Goal: Task Accomplishment & Management: Use online tool/utility

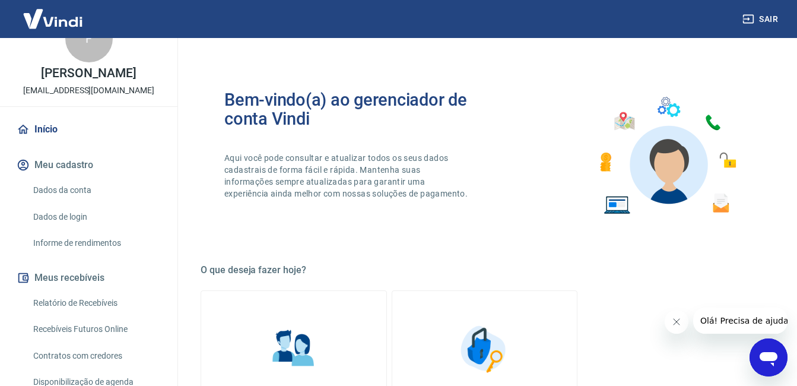
scroll to position [59, 0]
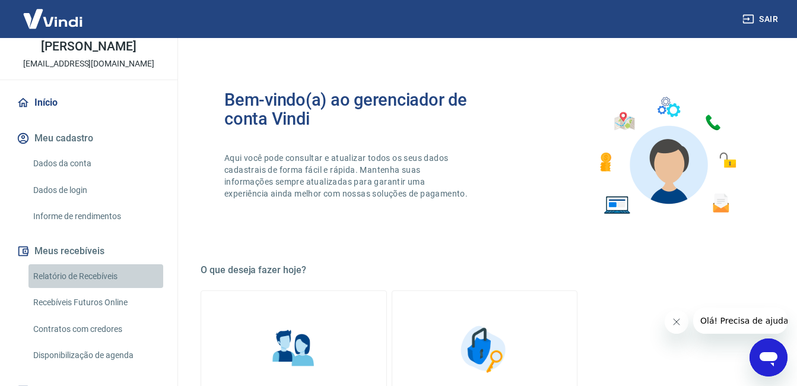
click at [100, 273] on link "Relatório de Recebíveis" at bounding box center [95, 276] width 135 height 24
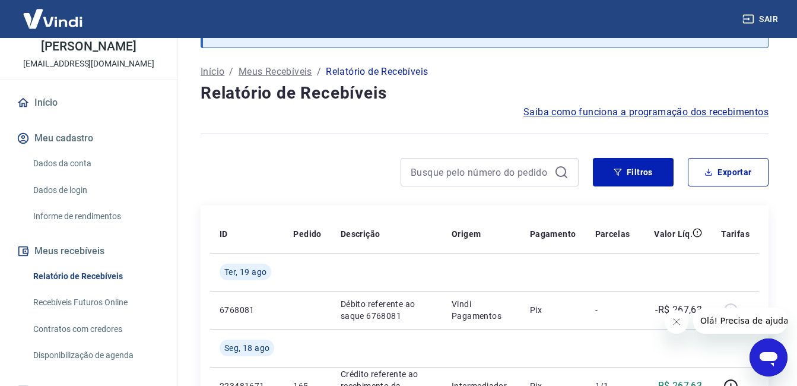
scroll to position [59, 0]
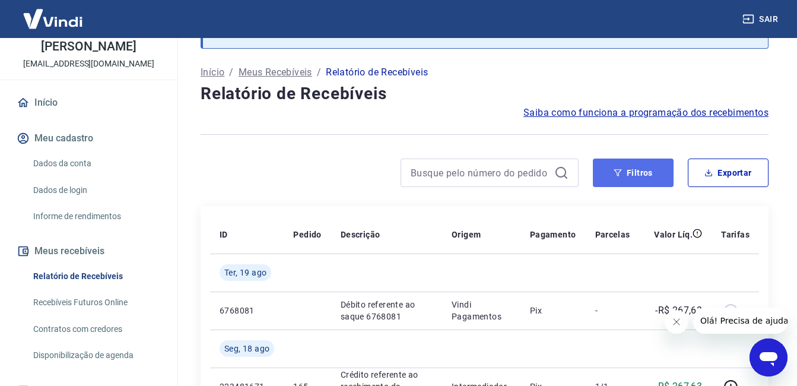
click at [640, 175] on button "Filtros" at bounding box center [633, 172] width 81 height 28
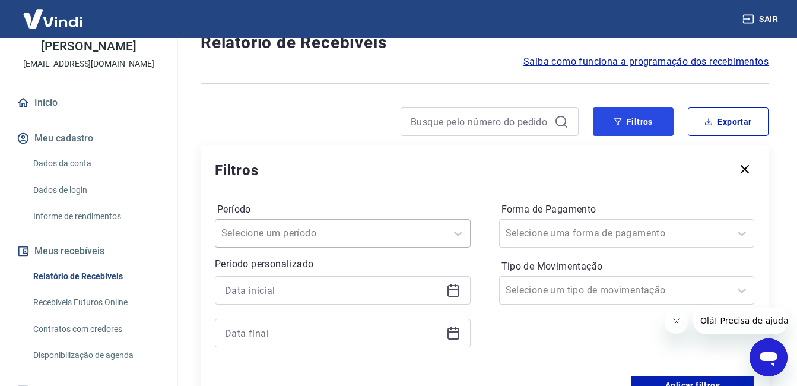
scroll to position [178, 0]
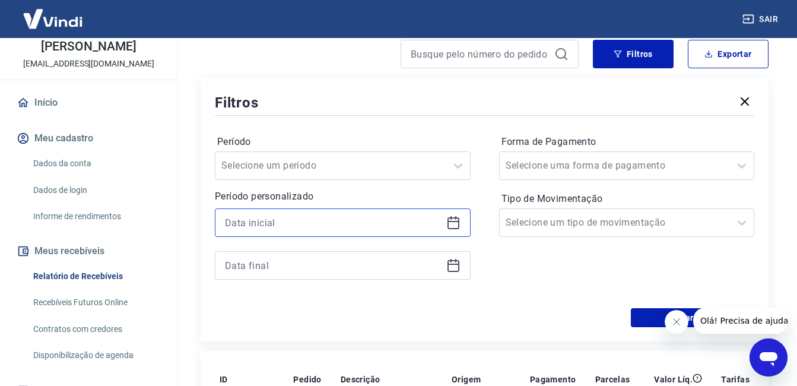
click at [399, 229] on input at bounding box center [333, 223] width 217 height 18
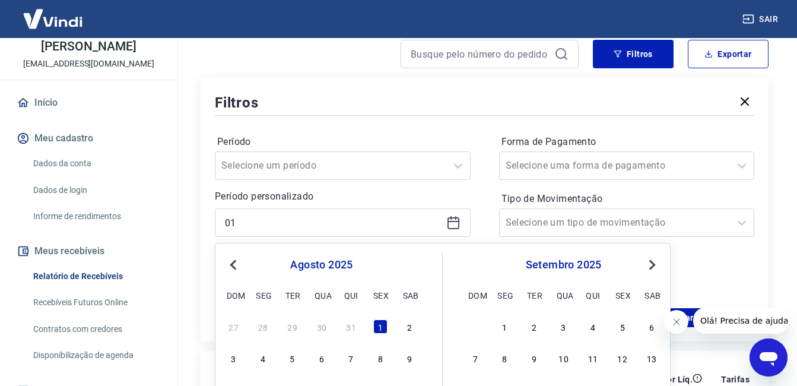
click at [234, 265] on span "Previous Month" at bounding box center [234, 265] width 0 height 14
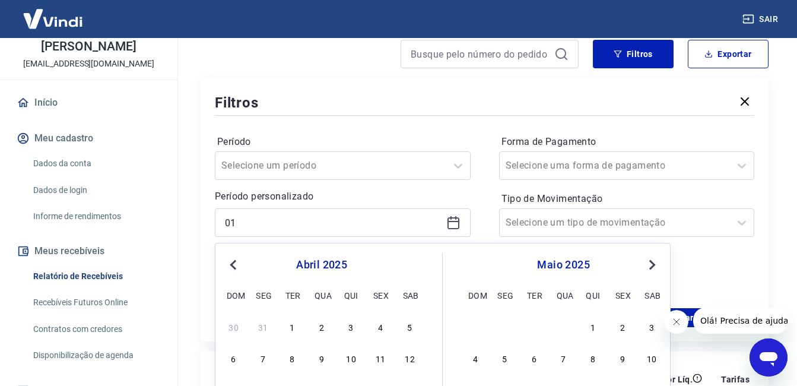
click at [234, 265] on span "Previous Month" at bounding box center [234, 265] width 0 height 14
click at [563, 333] on div "1" at bounding box center [564, 326] width 14 height 14
type input "[DATE]"
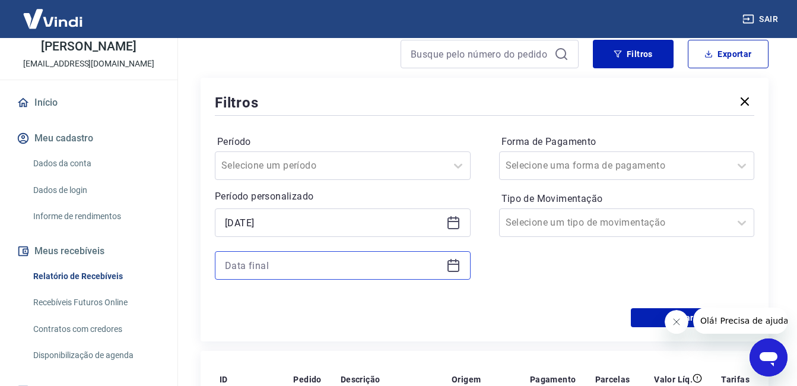
drag, startPoint x: 355, startPoint y: 269, endPoint x: 368, endPoint y: 273, distance: 13.1
click at [357, 269] on input at bounding box center [333, 265] width 217 height 18
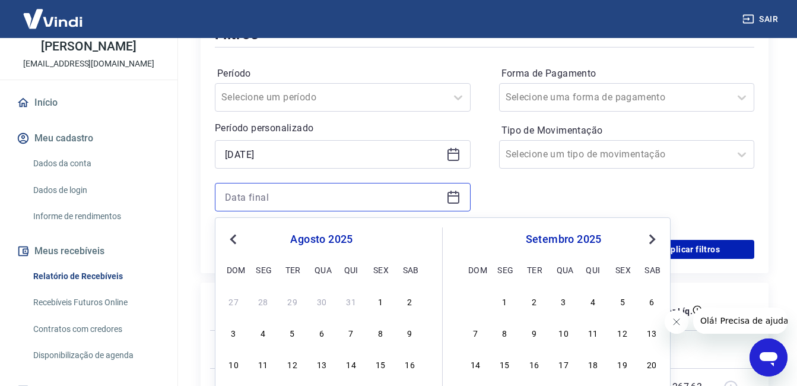
scroll to position [297, 0]
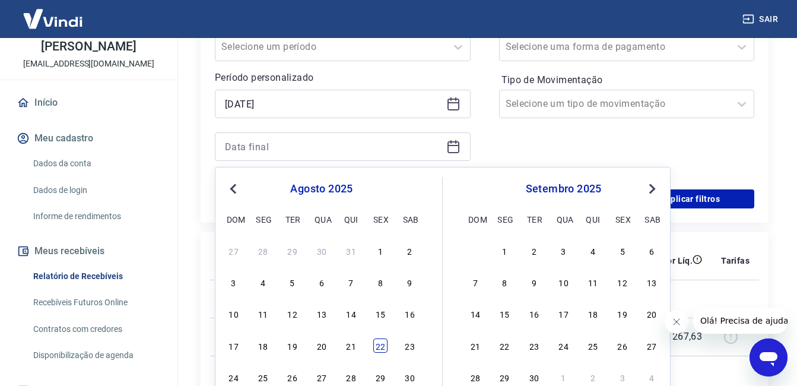
click at [380, 347] on div "22" at bounding box center [380, 345] width 14 height 14
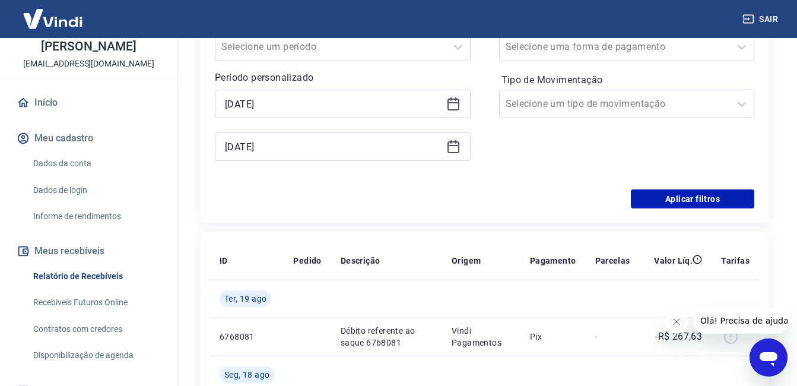
type input "[DATE]"
drag, startPoint x: 676, startPoint y: 196, endPoint x: 75, endPoint y: 18, distance: 627.4
click at [676, 196] on button "Aplicar filtros" at bounding box center [692, 198] width 123 height 19
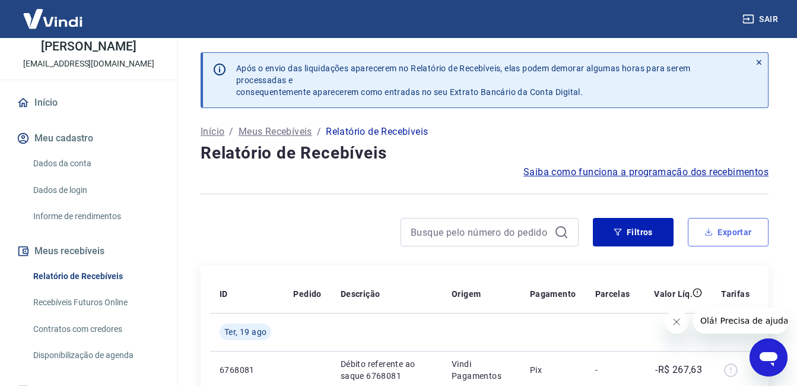
click at [712, 230] on icon "button" at bounding box center [708, 232] width 8 height 8
type input "[DATE]"
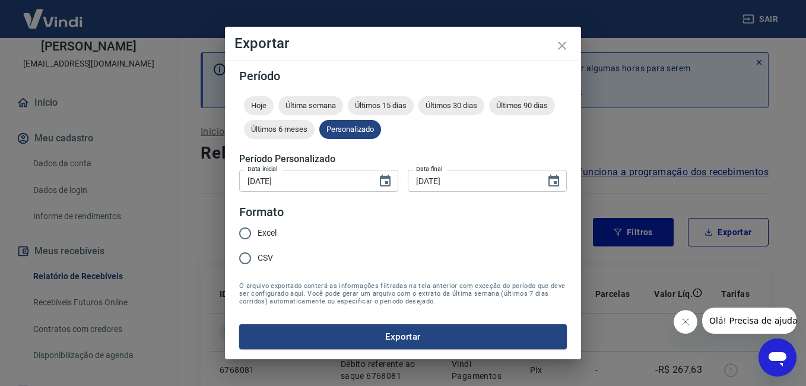
click at [241, 237] on input "Excel" at bounding box center [245, 233] width 25 height 25
radio input "true"
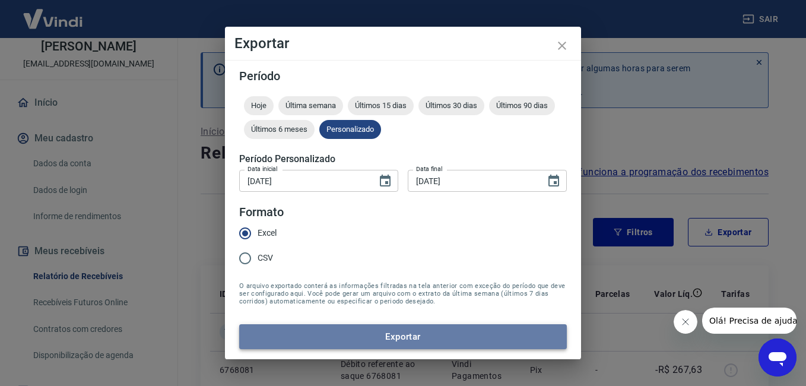
click at [405, 333] on button "Exportar" at bounding box center [403, 336] width 328 height 25
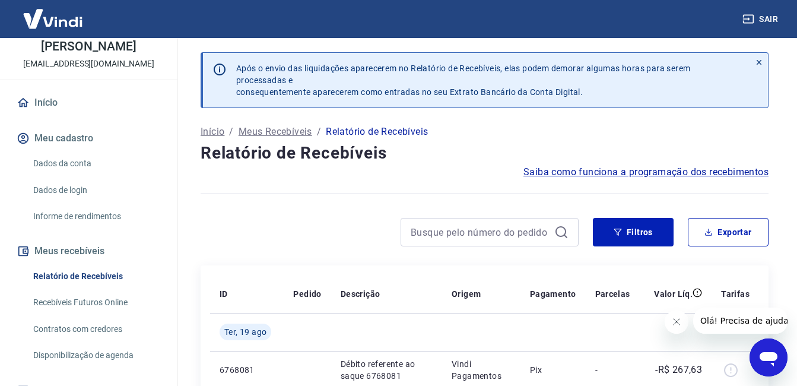
click at [361, 228] on div at bounding box center [390, 232] width 378 height 28
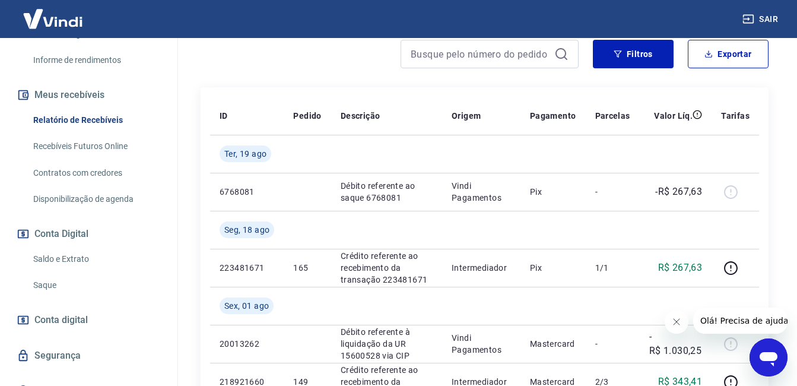
scroll to position [234, 0]
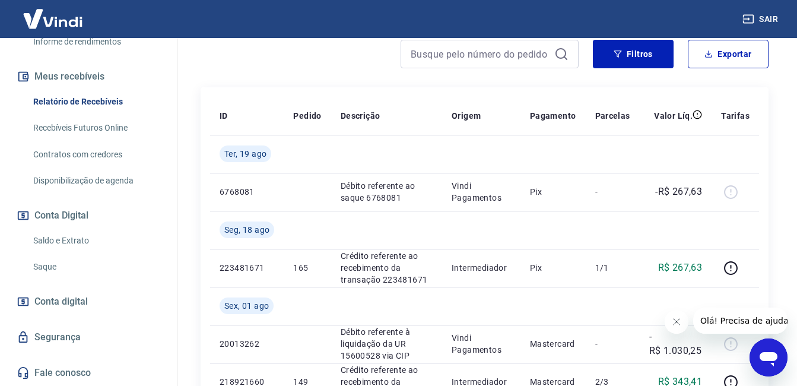
click at [72, 218] on button "Conta Digital" at bounding box center [88, 215] width 149 height 26
click at [75, 302] on span "Conta digital" at bounding box center [60, 301] width 53 height 17
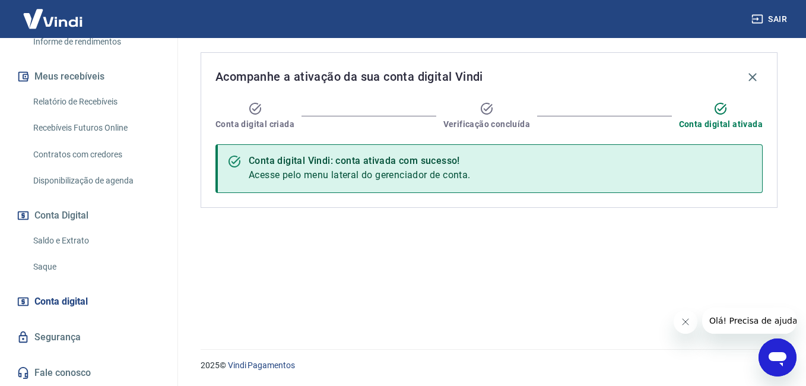
click at [40, 267] on link "Saque" at bounding box center [95, 267] width 135 height 24
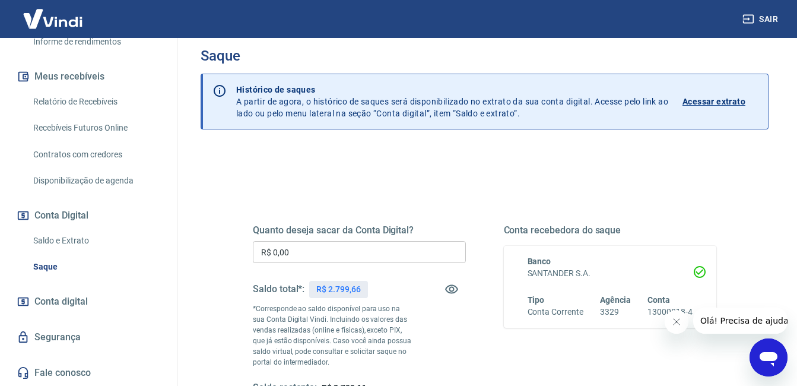
scroll to position [59, 0]
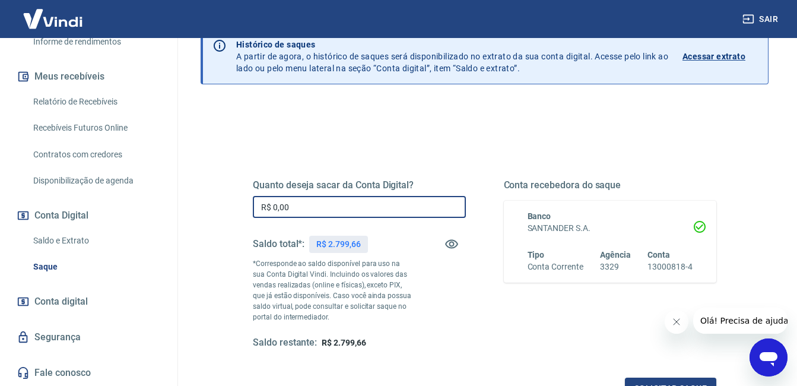
drag, startPoint x: 314, startPoint y: 204, endPoint x: 0, endPoint y: 158, distance: 317.2
click at [0, 176] on html "Sair F [PERSON_NAME] [EMAIL_ADDRESS][DOMAIN_NAME] Início Meu cadastro Dados da …" at bounding box center [398, 134] width 797 height 386
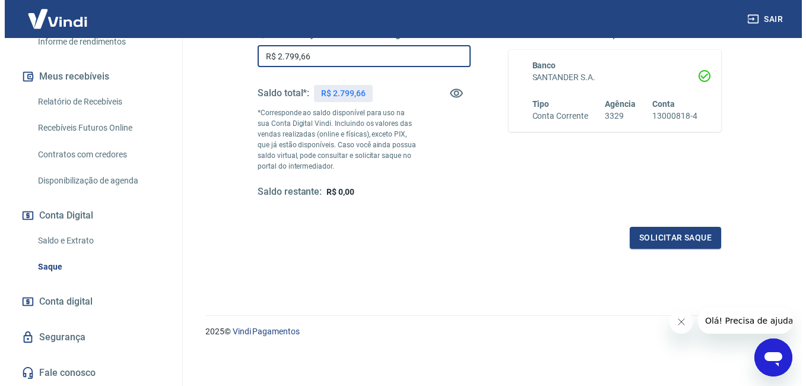
scroll to position [212, 0]
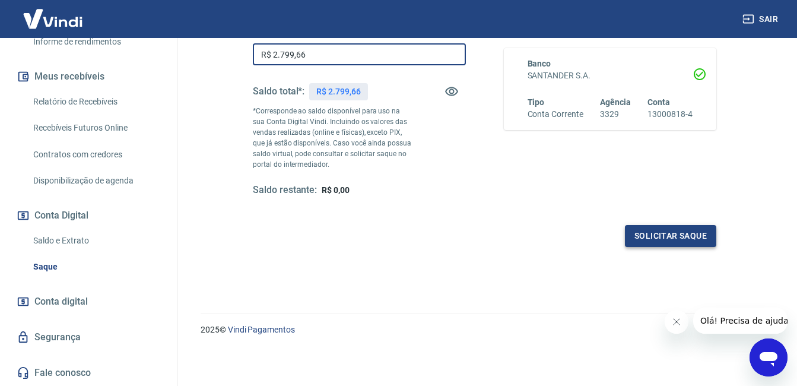
type input "R$ 2.799,66"
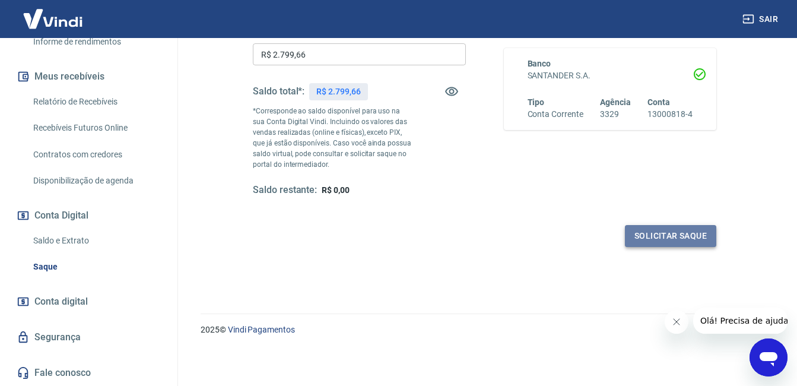
click at [668, 234] on button "Solicitar saque" at bounding box center [670, 236] width 91 height 22
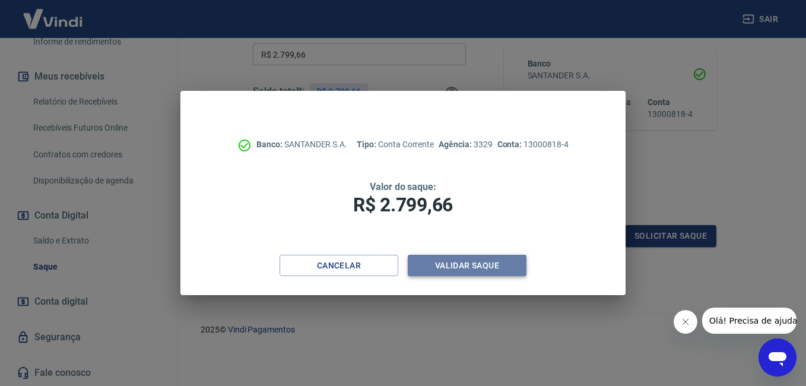
click at [492, 263] on button "Validar saque" at bounding box center [467, 266] width 119 height 22
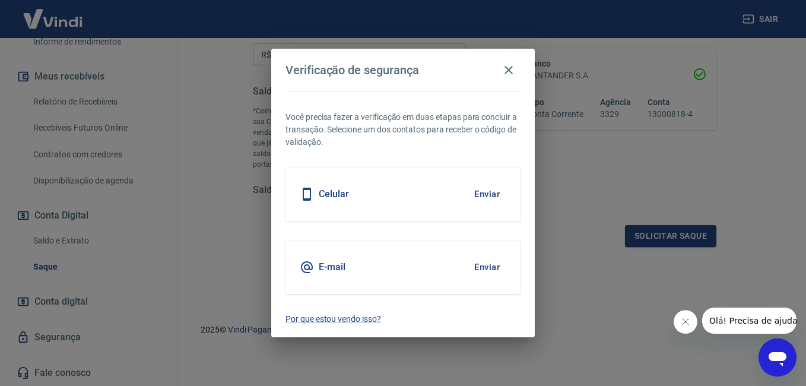
click at [328, 193] on h5 "Celular" at bounding box center [334, 194] width 30 height 12
click at [489, 194] on button "Enviar" at bounding box center [487, 194] width 39 height 25
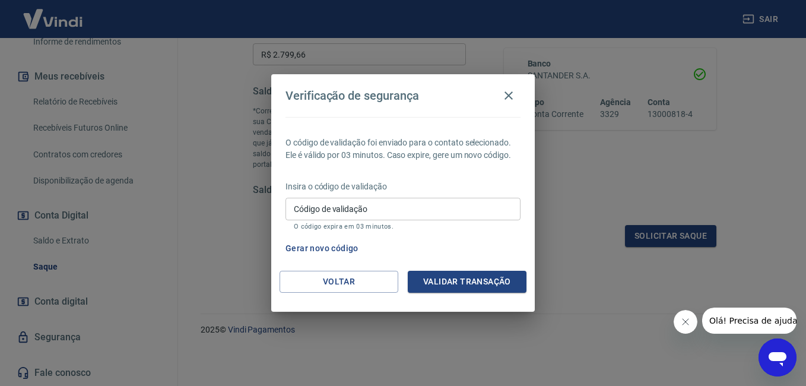
click at [453, 202] on input "Código de validação" at bounding box center [402, 209] width 235 height 22
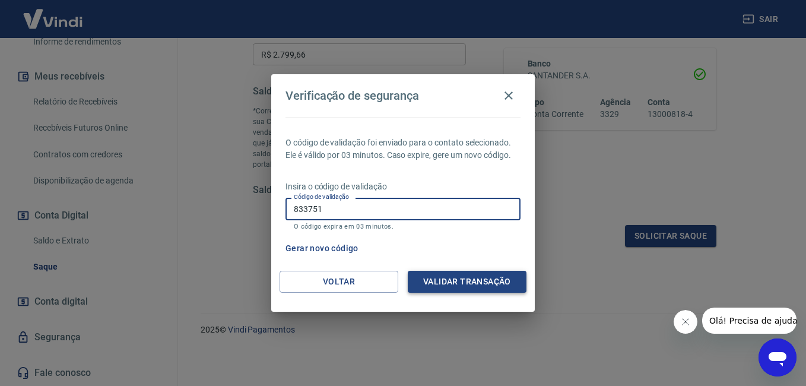
type input "833751"
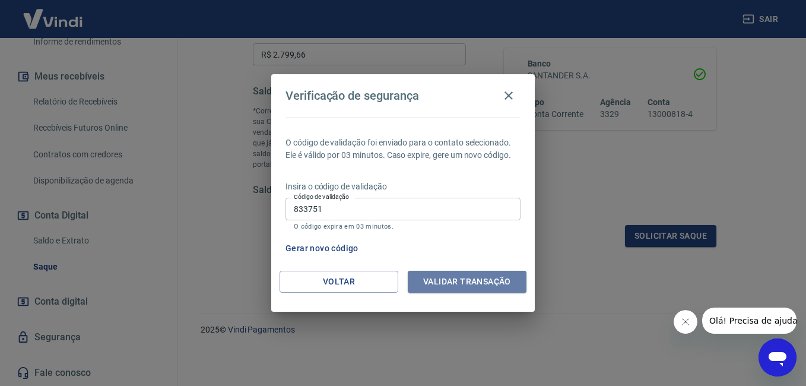
click at [447, 281] on button "Validar transação" at bounding box center [467, 282] width 119 height 22
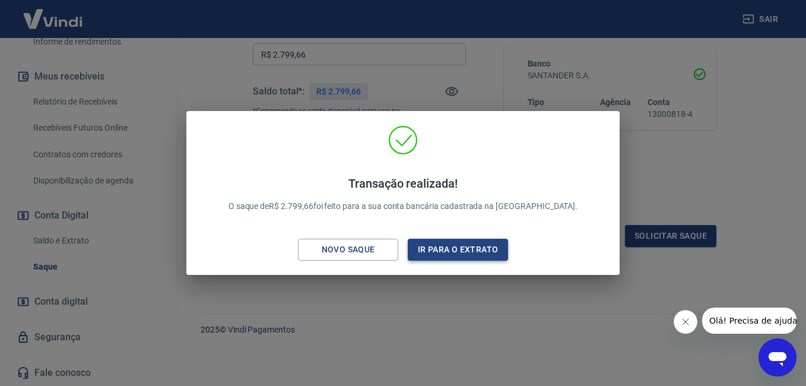
click at [469, 246] on button "Ir para o extrato" at bounding box center [458, 250] width 100 height 22
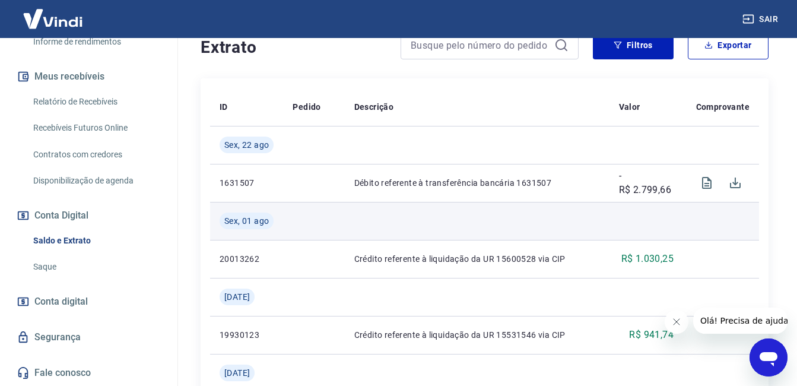
scroll to position [166, 0]
